Goal: Information Seeking & Learning: Find specific fact

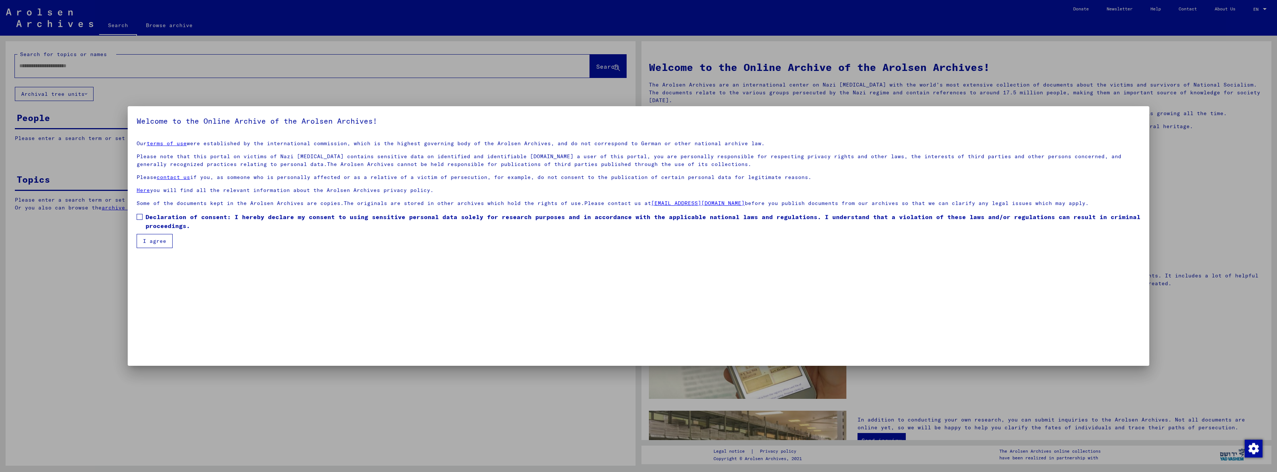
click at [140, 213] on label "Declaration of consent: I hereby declare my consent to using sensitive personal…" at bounding box center [639, 221] width 1004 height 18
click at [149, 242] on button "I agree" at bounding box center [155, 241] width 36 height 14
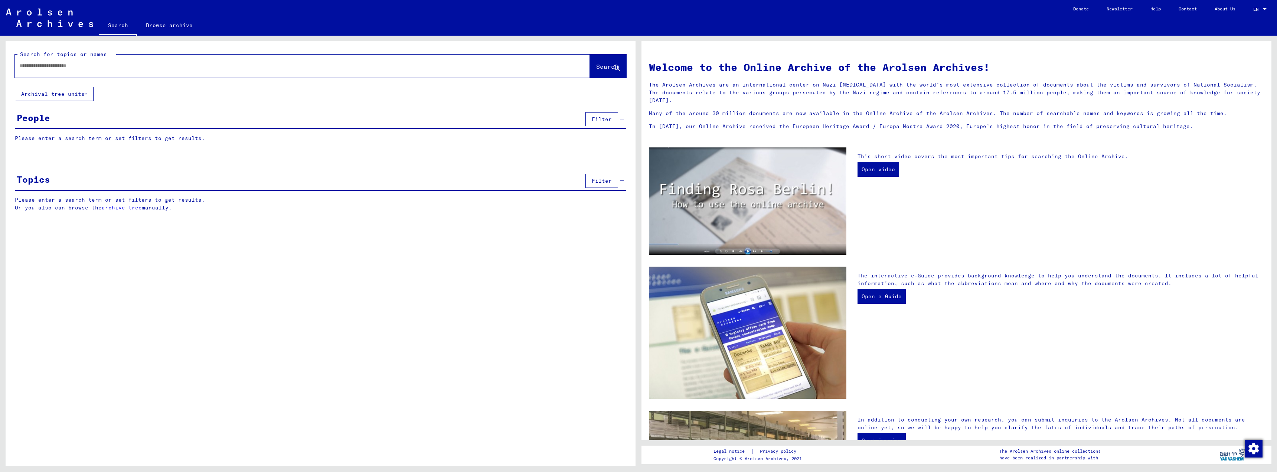
click at [37, 68] on input "text" at bounding box center [293, 66] width 548 height 8
drag, startPoint x: 593, startPoint y: 68, endPoint x: 566, endPoint y: 82, distance: 31.2
click at [596, 67] on span "Search" at bounding box center [607, 66] width 22 height 7
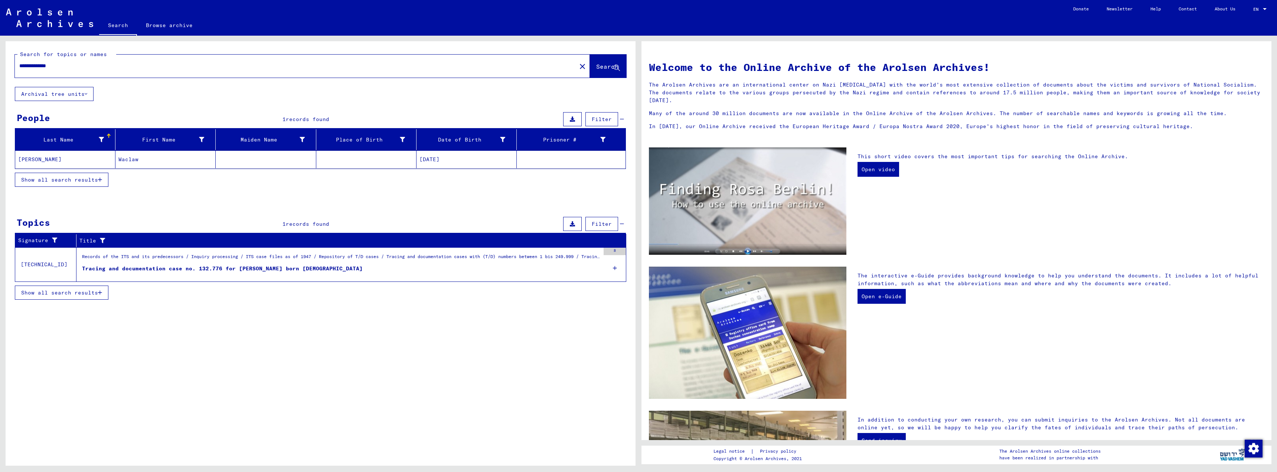
click at [431, 159] on mat-cell "[DATE]" at bounding box center [466, 159] width 100 height 18
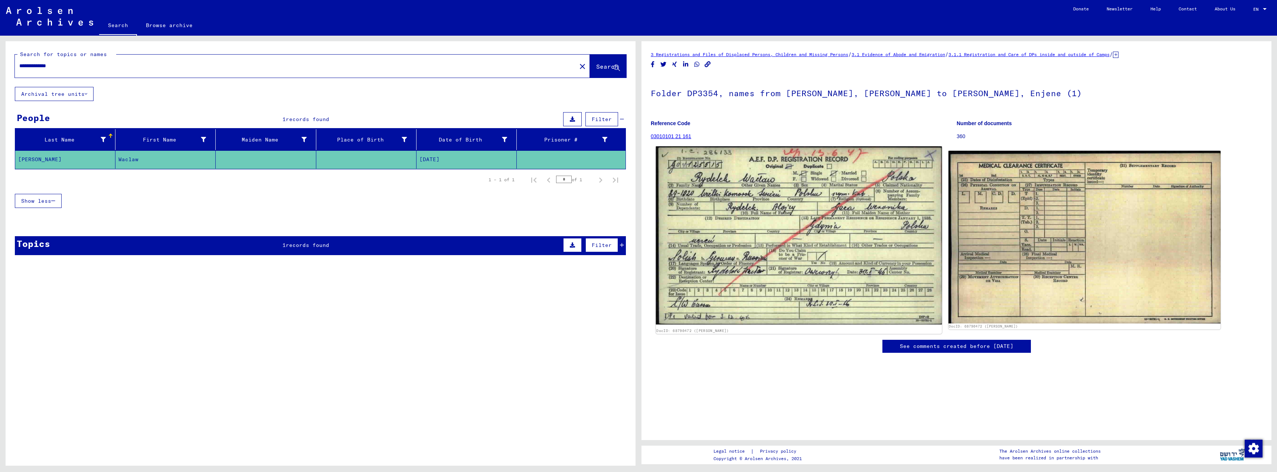
drag, startPoint x: 662, startPoint y: 148, endPoint x: 813, endPoint y: 288, distance: 206.5
click at [813, 288] on div "3 Registrations and Files of Displaced Persons, Children and Missing Persons / …" at bounding box center [956, 208] width 611 height 317
copy div "0101 21 161 Number of documents 360"
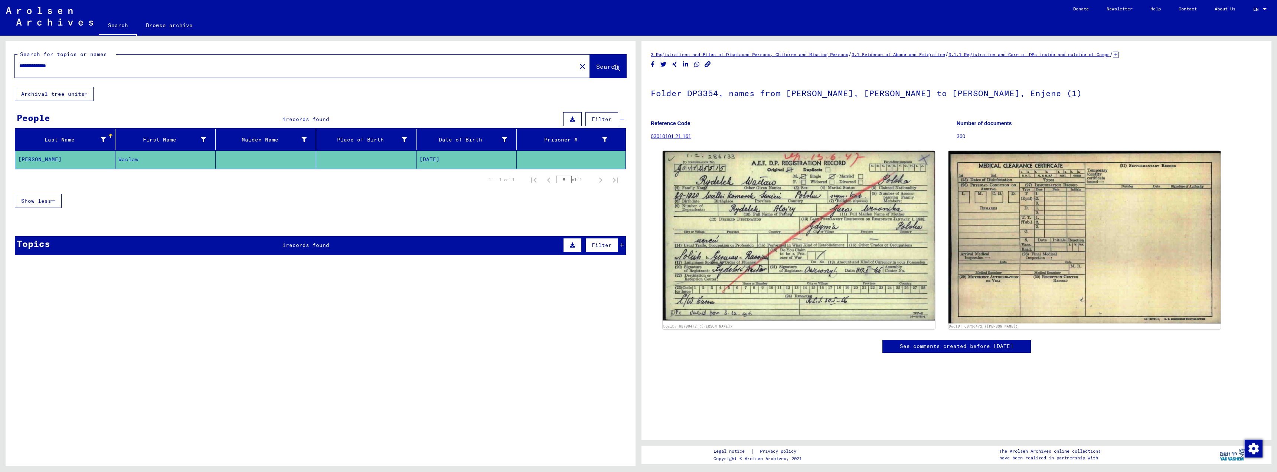
click at [342, 342] on div "**********" at bounding box center [321, 256] width 630 height 430
click at [66, 68] on input "**********" at bounding box center [295, 66] width 553 height 8
type input "*"
type input "*****"
click at [600, 66] on span "Search" at bounding box center [607, 66] width 22 height 7
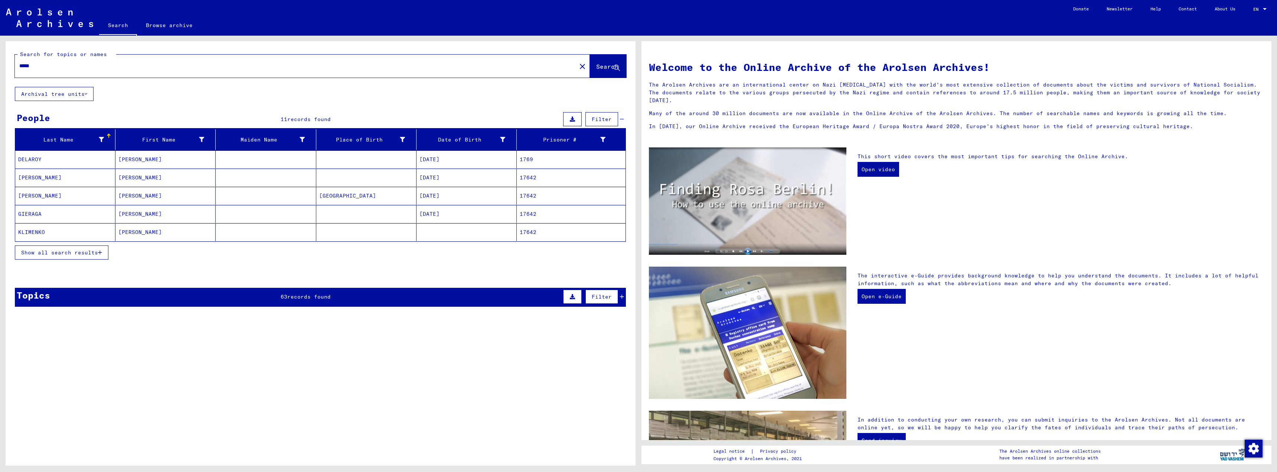
click at [102, 252] on icon "button" at bounding box center [100, 252] width 4 height 5
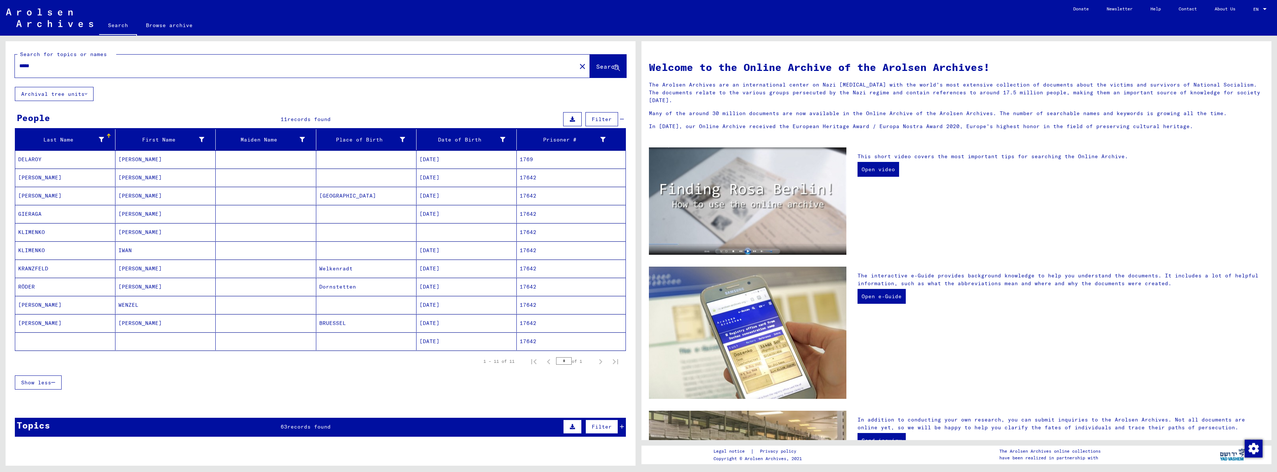
click at [441, 306] on mat-cell "[DATE]" at bounding box center [466, 305] width 100 height 18
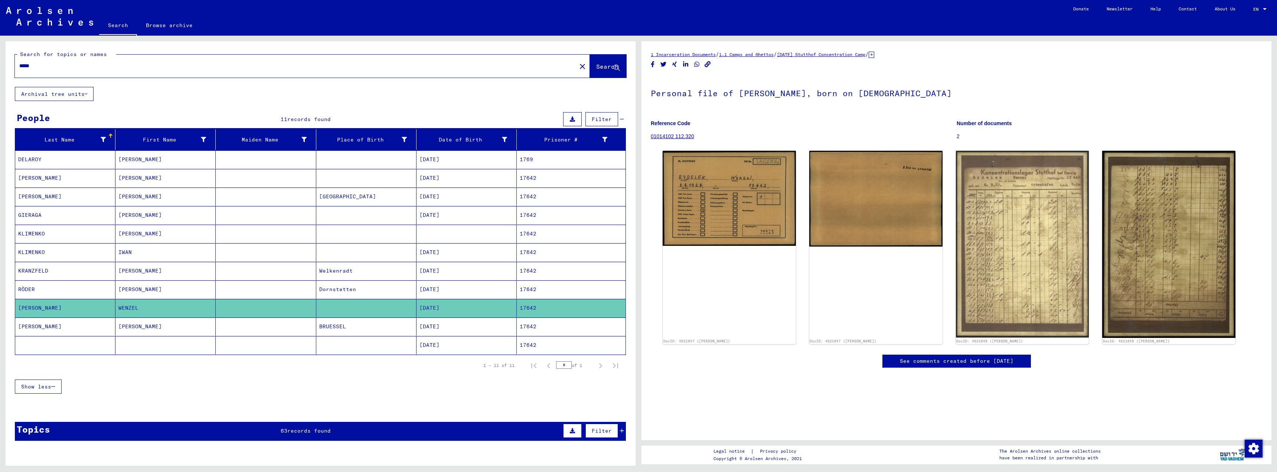
scroll to position [37, 0]
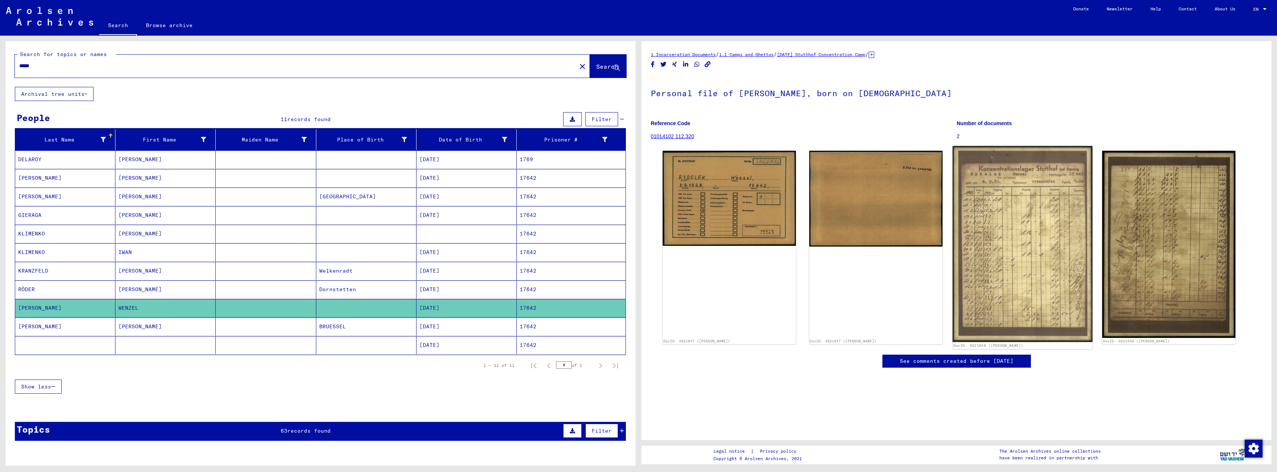
click at [995, 162] on img at bounding box center [1023, 244] width 140 height 196
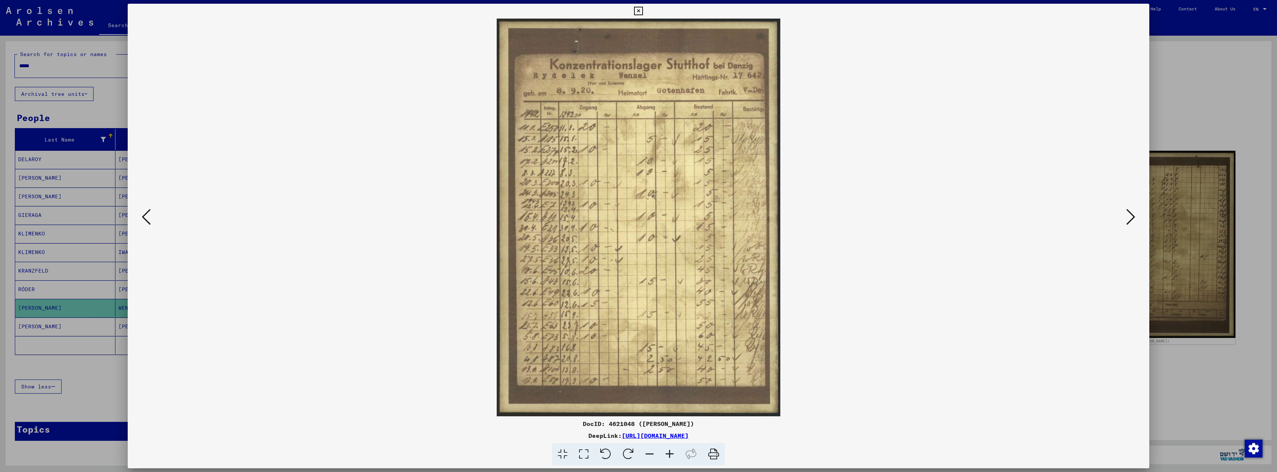
drag, startPoint x: 495, startPoint y: 16, endPoint x: 718, endPoint y: 317, distance: 374.9
click at [718, 317] on div "DocID: 4621048 ([PERSON_NAME]) DeepLink: [URL][DOMAIN_NAME]" at bounding box center [639, 235] width 1022 height 462
copy div
click at [1134, 151] on div at bounding box center [639, 218] width 1022 height 398
drag, startPoint x: 1142, startPoint y: 104, endPoint x: 1154, endPoint y: 95, distance: 15.4
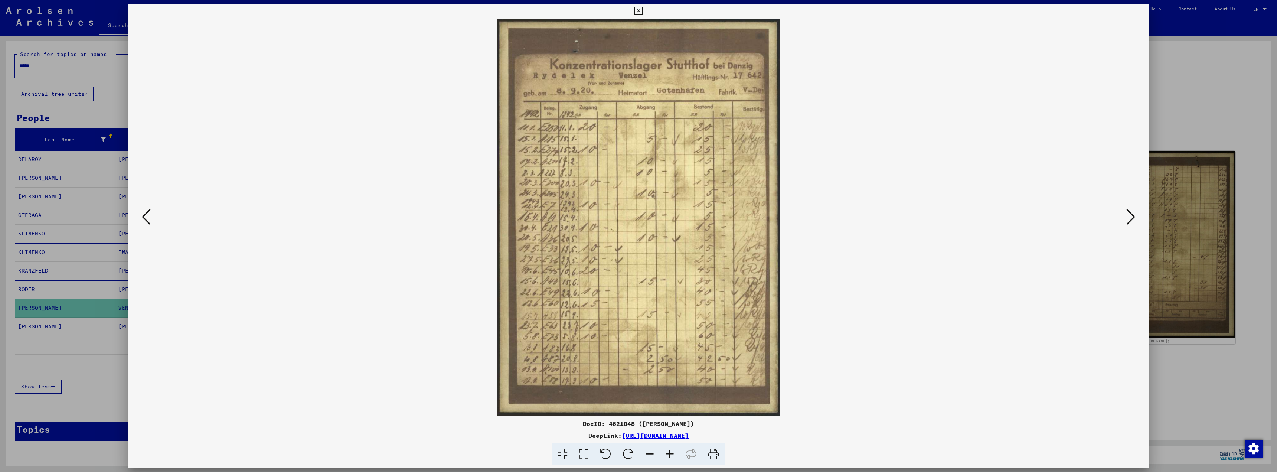
click at [1141, 104] on div at bounding box center [639, 218] width 1022 height 398
click at [1135, 82] on div at bounding box center [639, 218] width 1022 height 398
click at [1181, 71] on div at bounding box center [638, 236] width 1277 height 472
